Goal: Transaction & Acquisition: Register for event/course

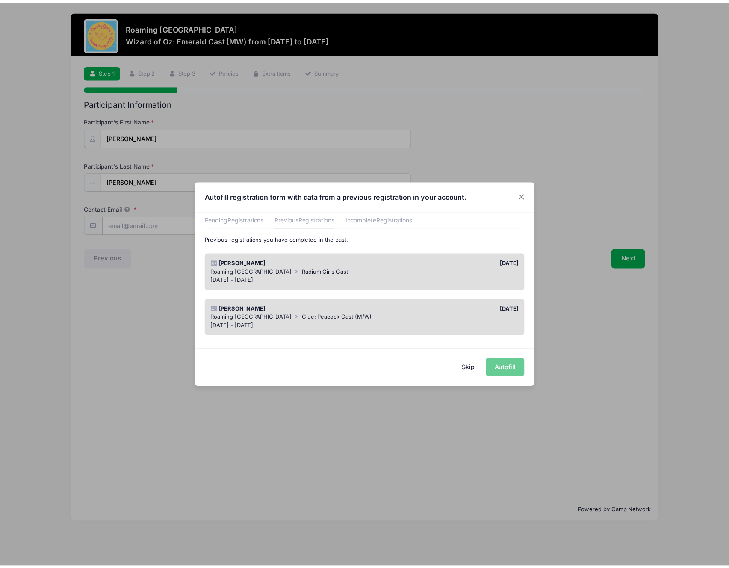
scroll to position [27, 0]
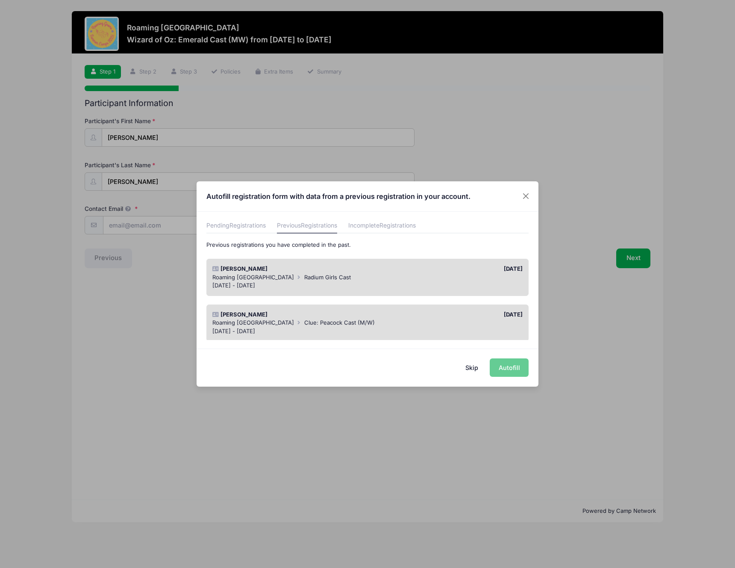
click at [414, 271] on div "08/28/2025" at bounding box center [447, 269] width 159 height 9
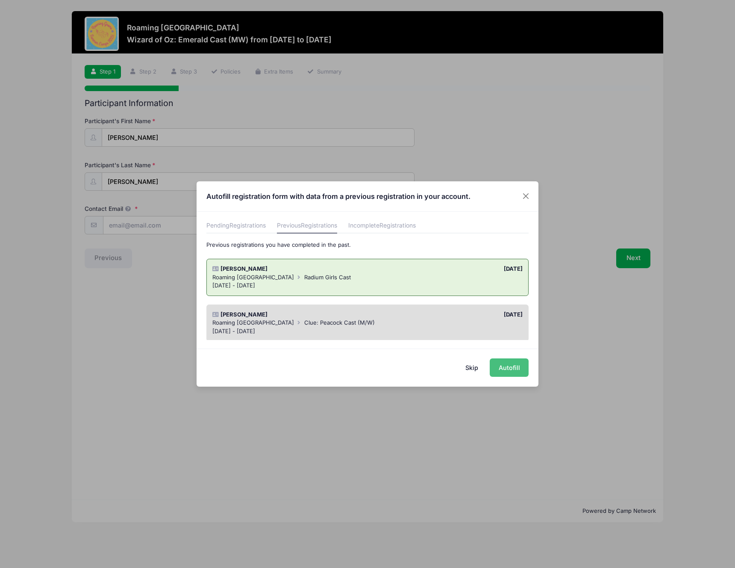
click at [518, 361] on button "Autofill" at bounding box center [509, 367] width 39 height 18
type input "[PERSON_NAME][EMAIL_ADDRESS][PERSON_NAME][DOMAIN_NAME]"
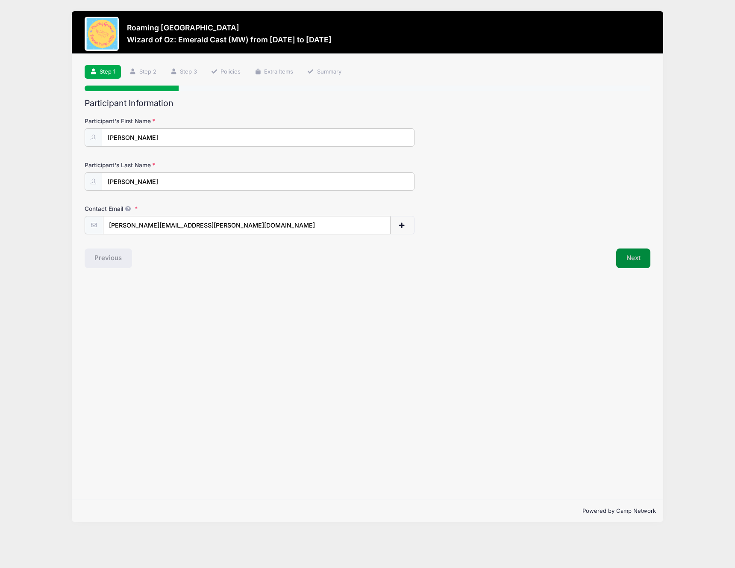
click at [641, 253] on button "Next" at bounding box center [633, 258] width 35 height 20
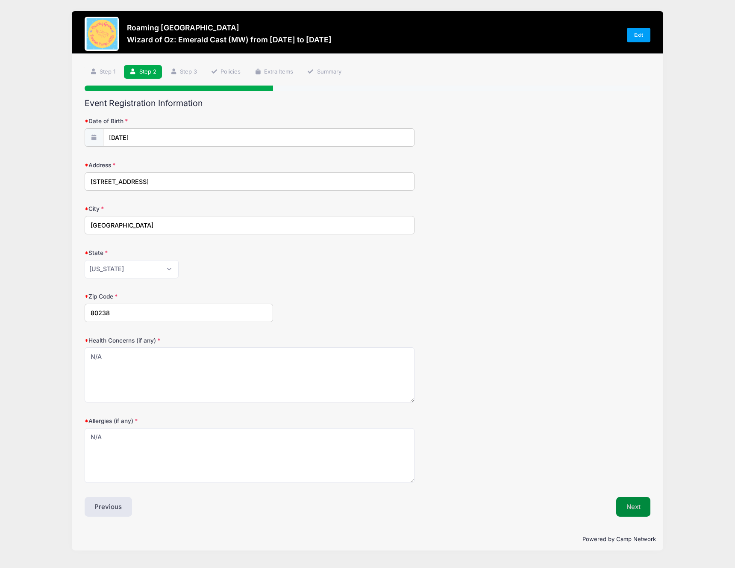
click at [639, 509] on button "Next" at bounding box center [633, 507] width 35 height 20
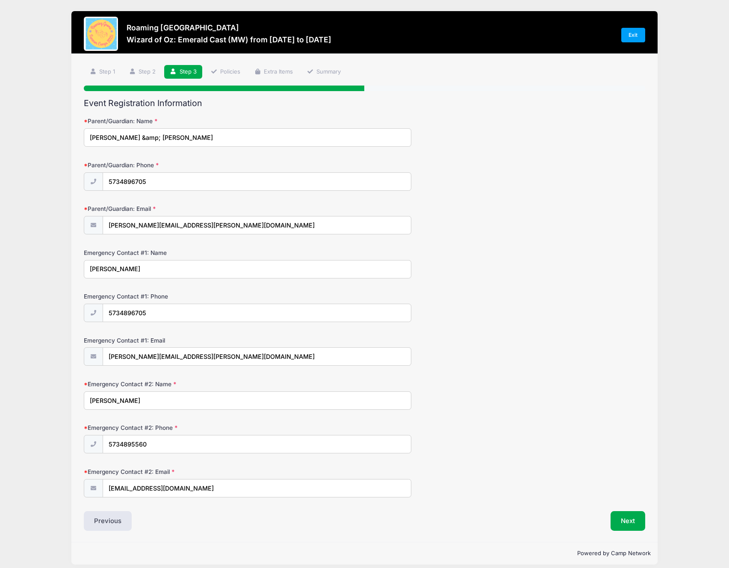
scroll to position [0, 0]
click at [125, 136] on input "Vicky &amp; Alex Knoll" at bounding box center [247, 137] width 327 height 18
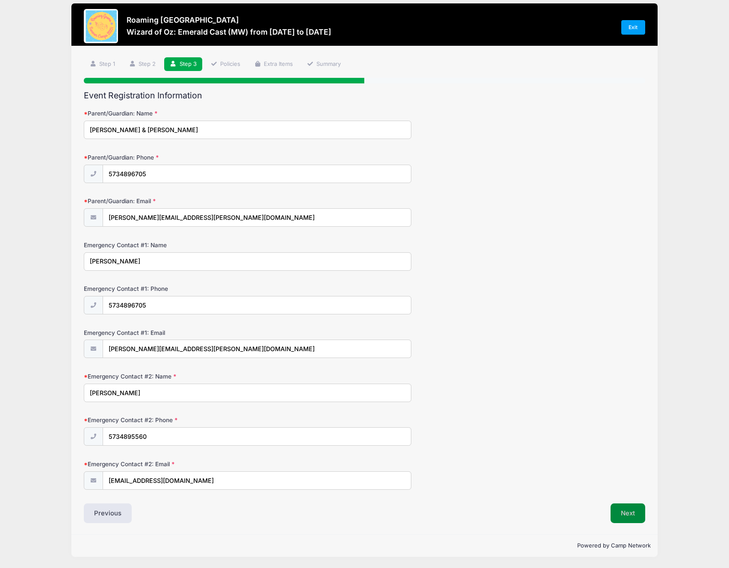
type input "Vicky & Alex Knoll"
click at [618, 515] on button "Next" at bounding box center [627, 513] width 35 height 20
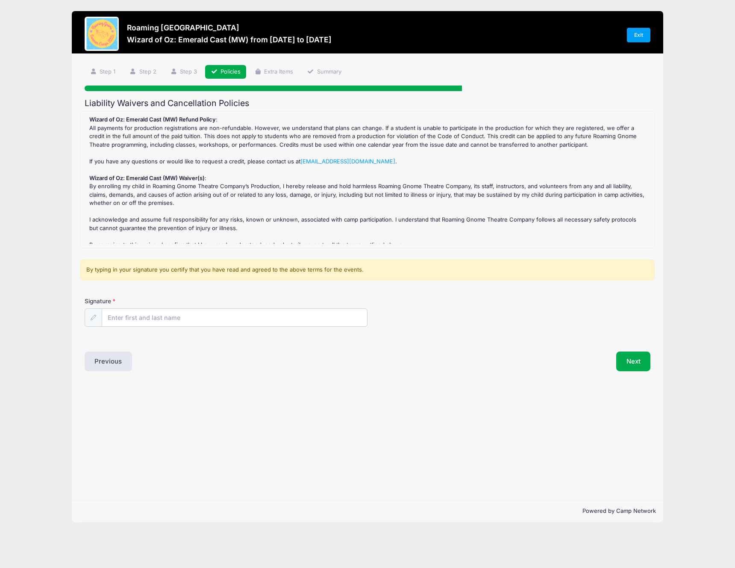
scroll to position [5, 0]
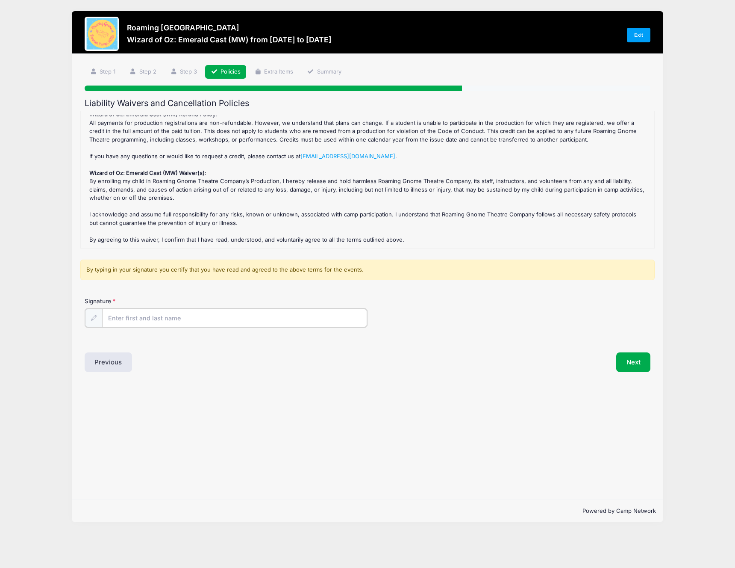
click at [142, 321] on input "Signature" at bounding box center [234, 318] width 265 height 18
type input "Victoria Knoll"
click at [647, 362] on button "Next" at bounding box center [633, 361] width 35 height 20
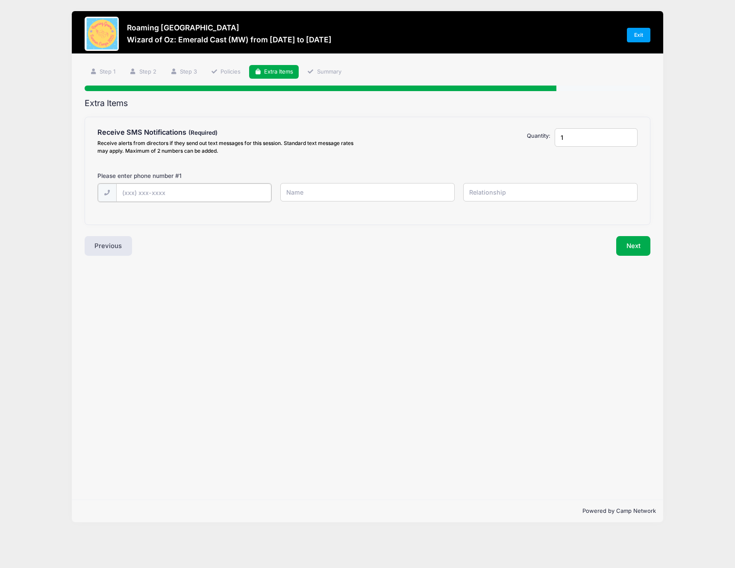
click at [241, 192] on input "text" at bounding box center [193, 192] width 155 height 18
type input "(573) 489-6705"
type input "Vicky Knoll"
type input "mother"
click at [633, 137] on input "1" at bounding box center [596, 137] width 83 height 18
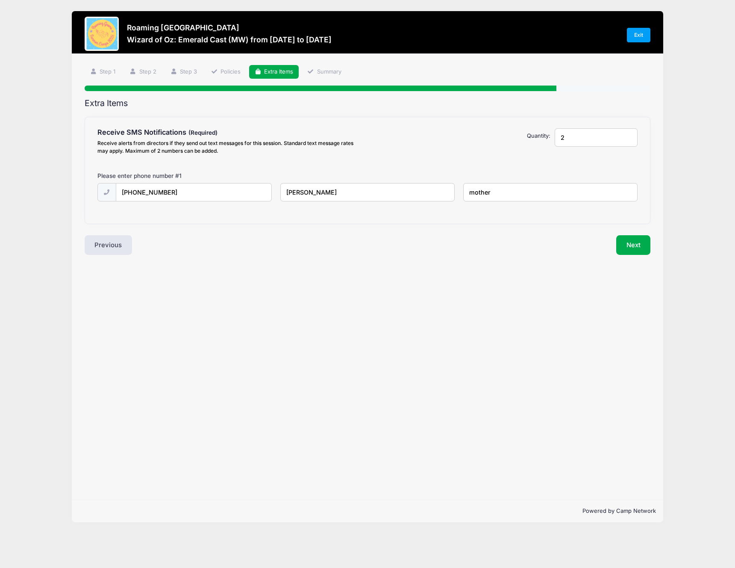
type input "2"
click at [626, 134] on input "2" at bounding box center [596, 137] width 83 height 18
click at [188, 238] on input "text" at bounding box center [193, 233] width 155 height 18
click at [128, 229] on input "text" at bounding box center [193, 233] width 155 height 18
type input "(303) 818-9939"
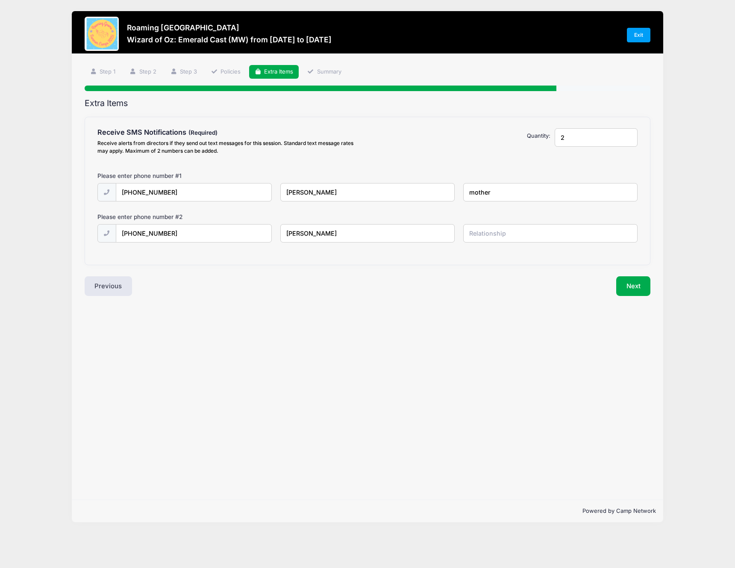
type input "Jude Knoll"
type input "actor"
click at [637, 284] on button "Next" at bounding box center [633, 286] width 35 height 20
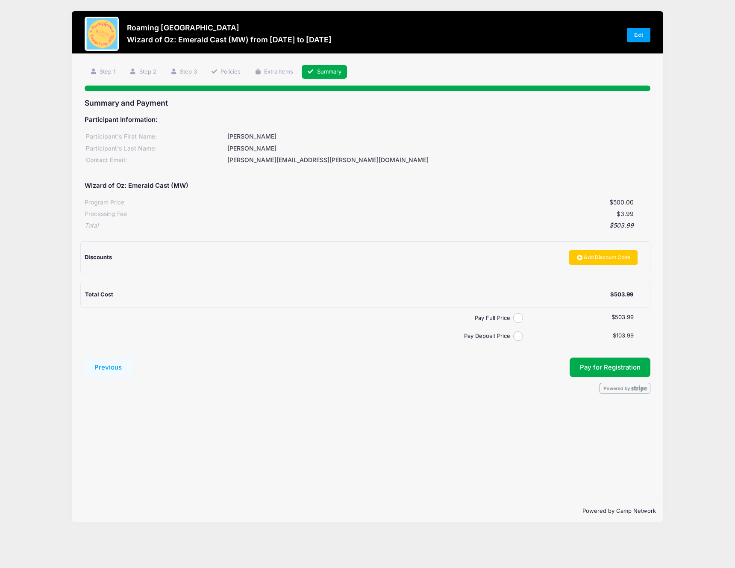
click at [513, 320] on label "Pay Full Price" at bounding box center [301, 318] width 426 height 9
click at [513, 320] on input "Pay Full Price" at bounding box center [518, 318] width 10 height 10
radio input "true"
click at [621, 368] on span "Pay for Registration" at bounding box center [610, 367] width 61 height 8
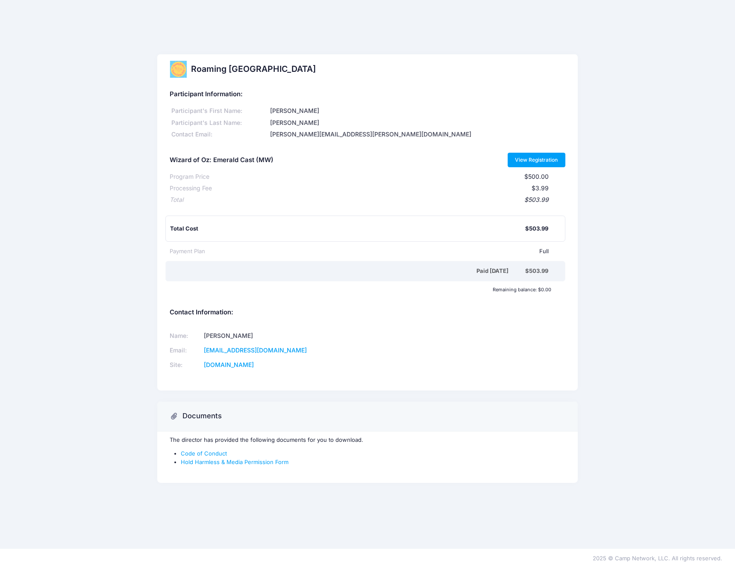
click at [546, 162] on link "View Registration" at bounding box center [537, 160] width 58 height 15
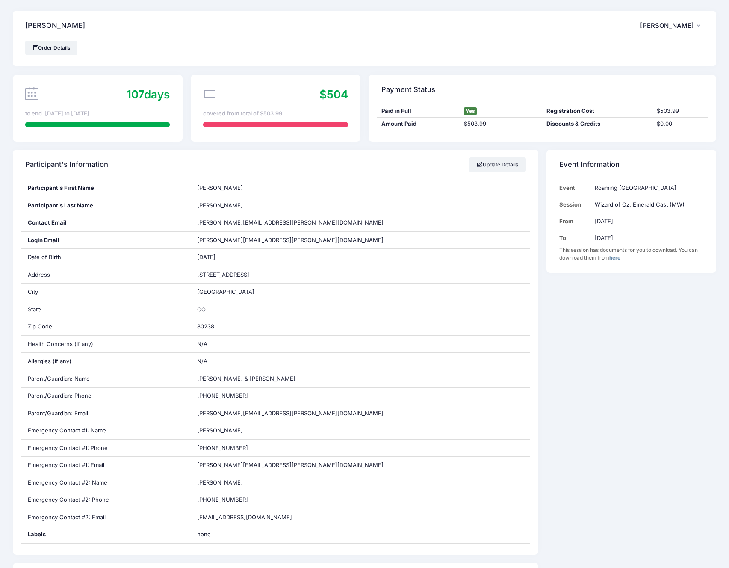
click at [688, 24] on span "[PERSON_NAME]" at bounding box center [667, 26] width 54 height 8
click at [583, 347] on div "Event Information Event Roaming Gnome Theatre Session Wizard of Oz: Emerald Cas…" at bounding box center [631, 532] width 178 height 764
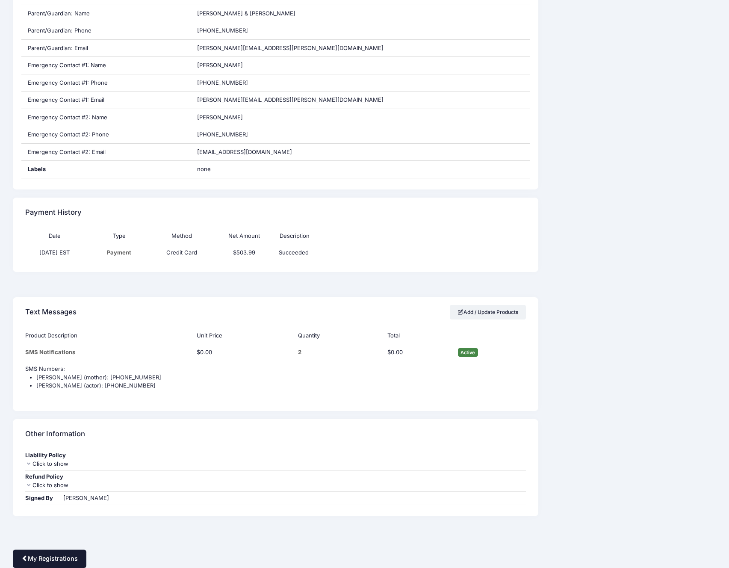
click at [52, 559] on link "My Registrations" at bounding box center [50, 558] width 74 height 18
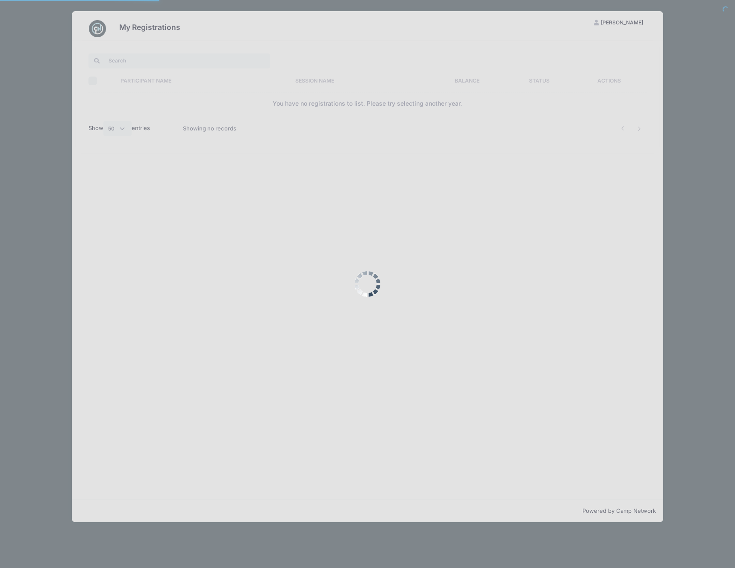
select select "50"
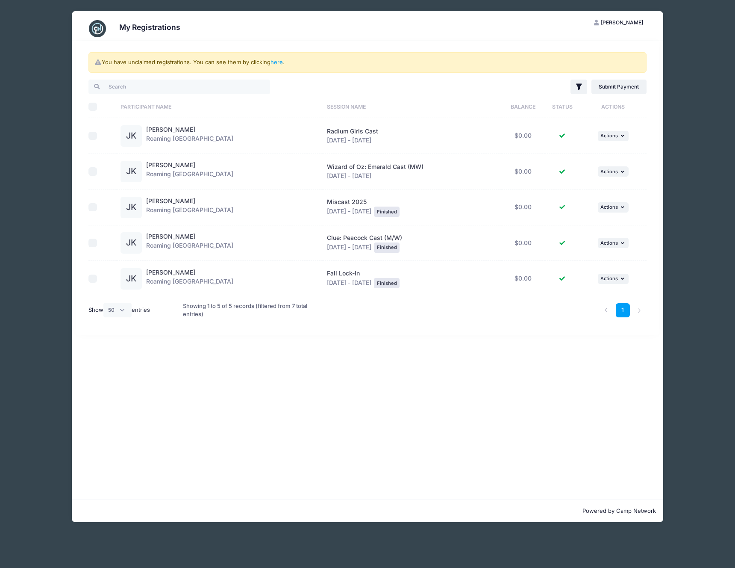
click at [624, 20] on span "Vicky Knoll" at bounding box center [622, 22] width 42 height 6
click at [573, 60] on link "Logout" at bounding box center [597, 66] width 99 height 16
